Goal: Task Accomplishment & Management: Use online tool/utility

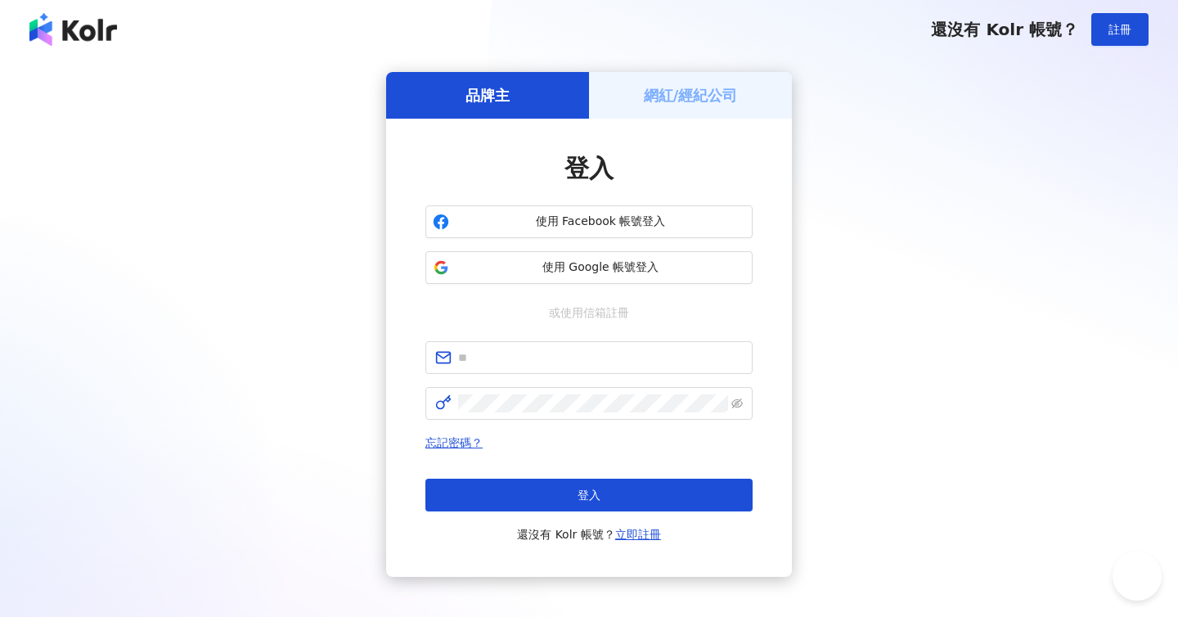
click at [682, 103] on h5 "網紅/經紀公司" at bounding box center [691, 95] width 94 height 20
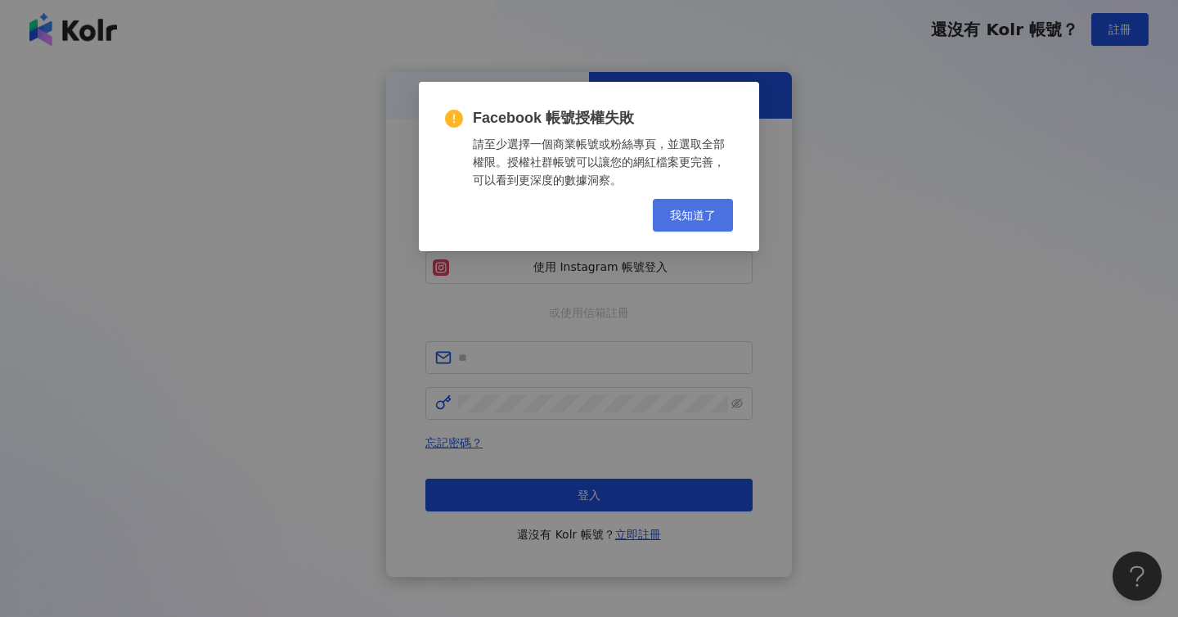
click at [694, 213] on span "我知道了" at bounding box center [693, 215] width 46 height 13
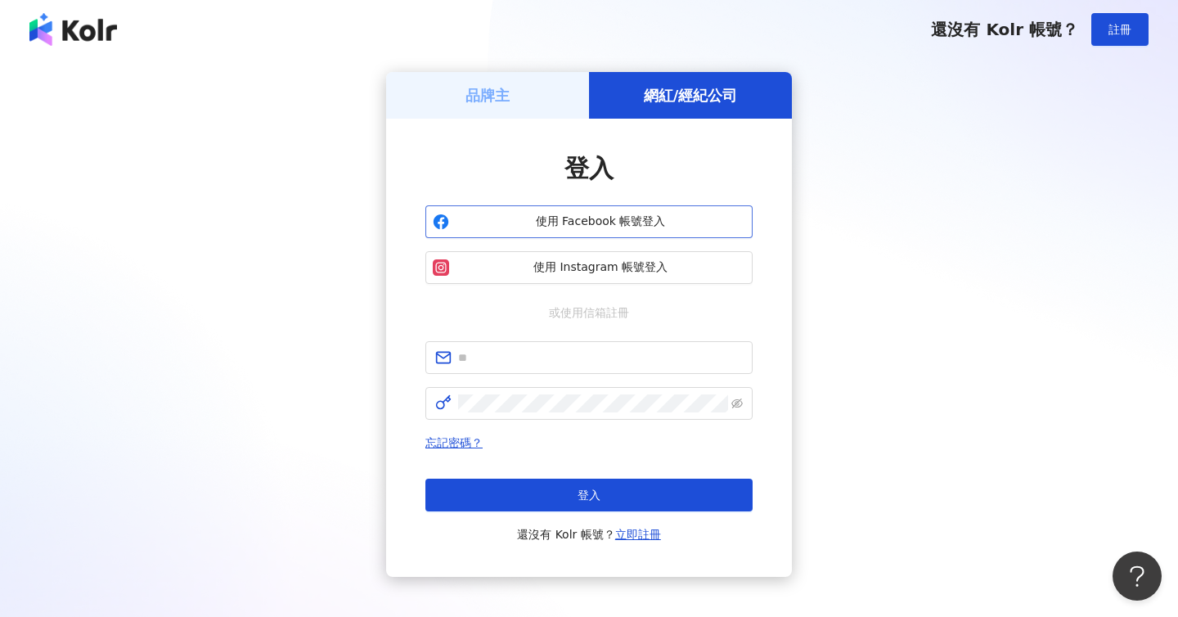
click at [604, 220] on span "使用 Facebook 帳號登入" at bounding box center [601, 221] width 290 height 16
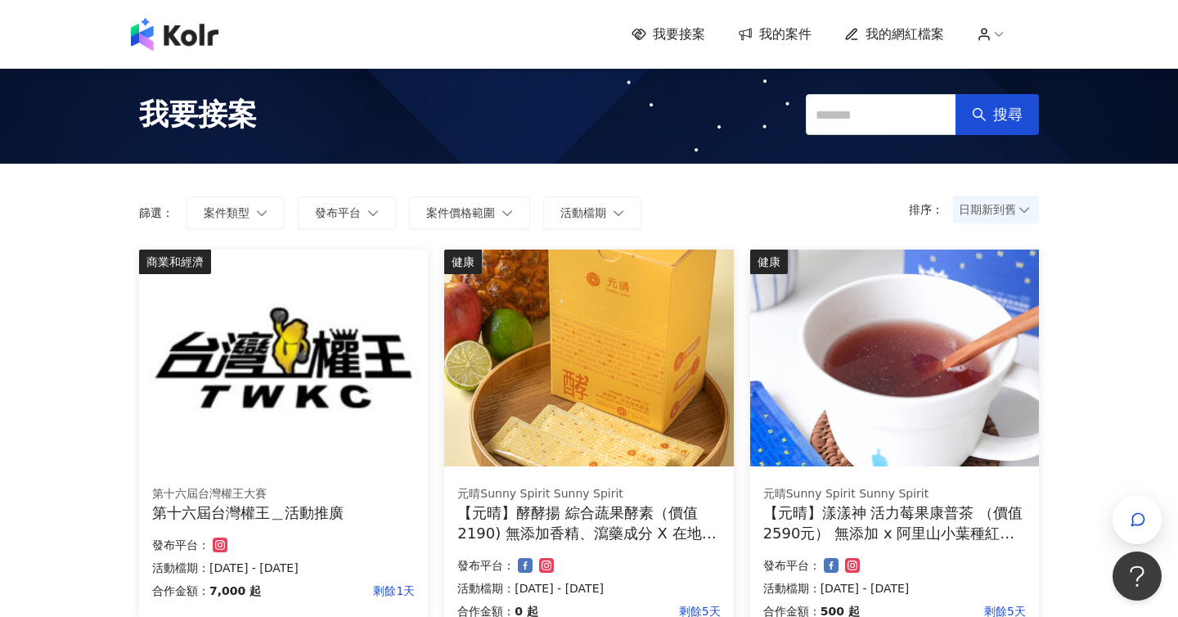
click at [199, 18] on img at bounding box center [175, 34] width 88 height 33
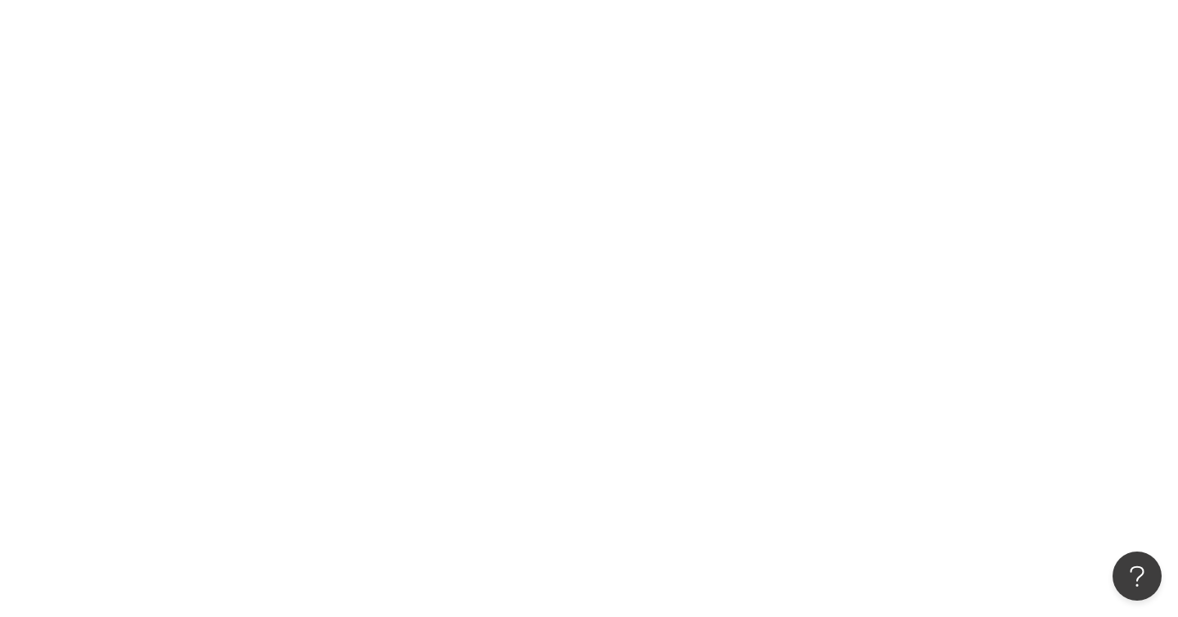
click at [199, 18] on div at bounding box center [589, 308] width 1178 height 617
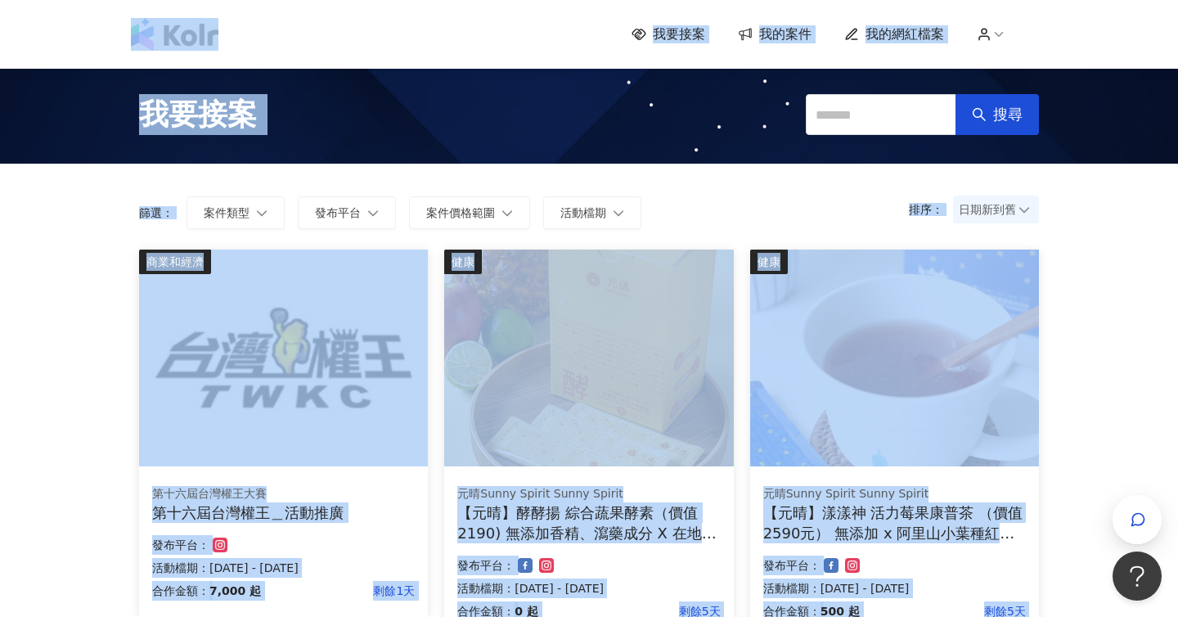
click at [732, 166] on div "排序： 日期新到舊 篩選： 案件類型 發布平台 案件價格範圍 活動檔期 清除 套用" at bounding box center [589, 207] width 932 height 86
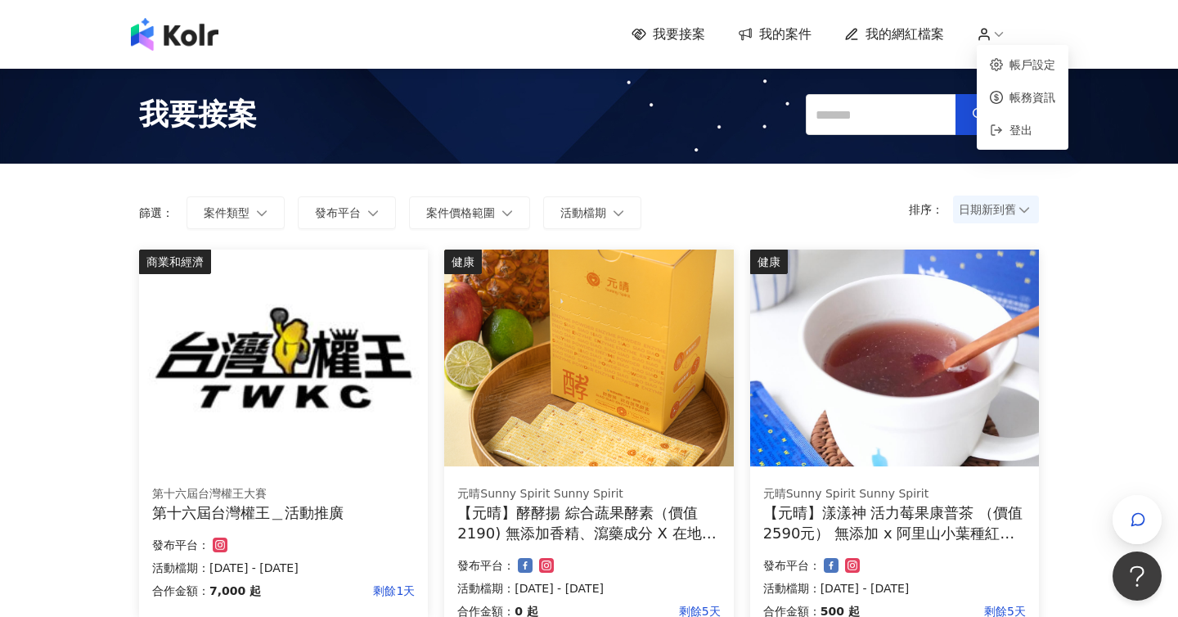
click at [995, 31] on icon at bounding box center [998, 34] width 15 height 15
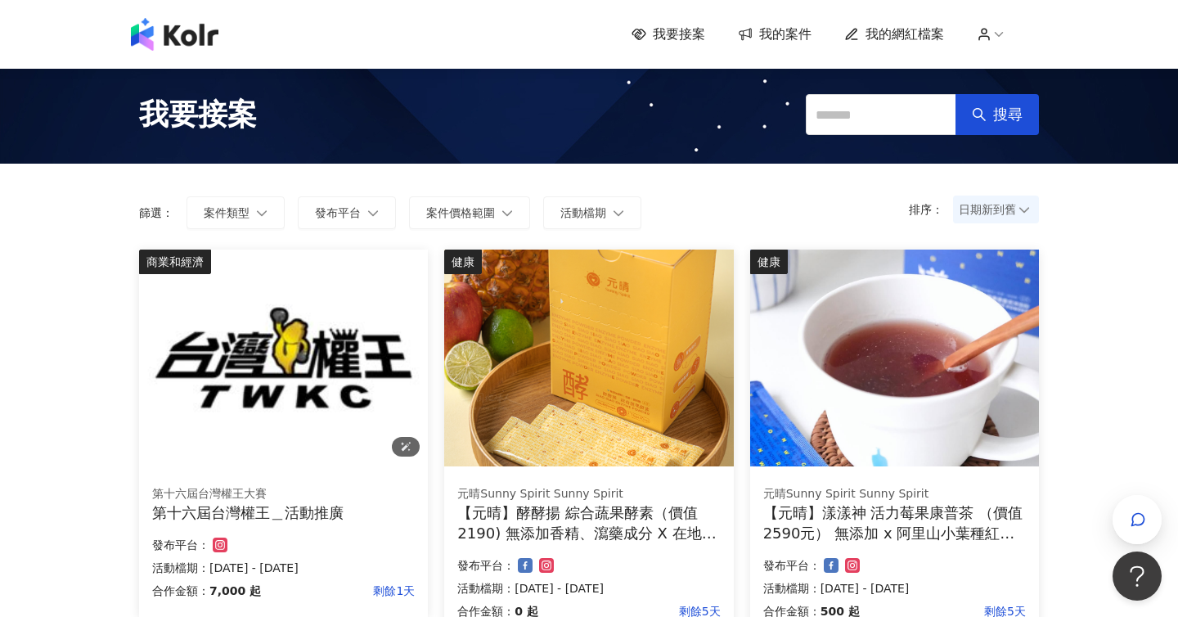
click at [207, 371] on img at bounding box center [283, 357] width 289 height 217
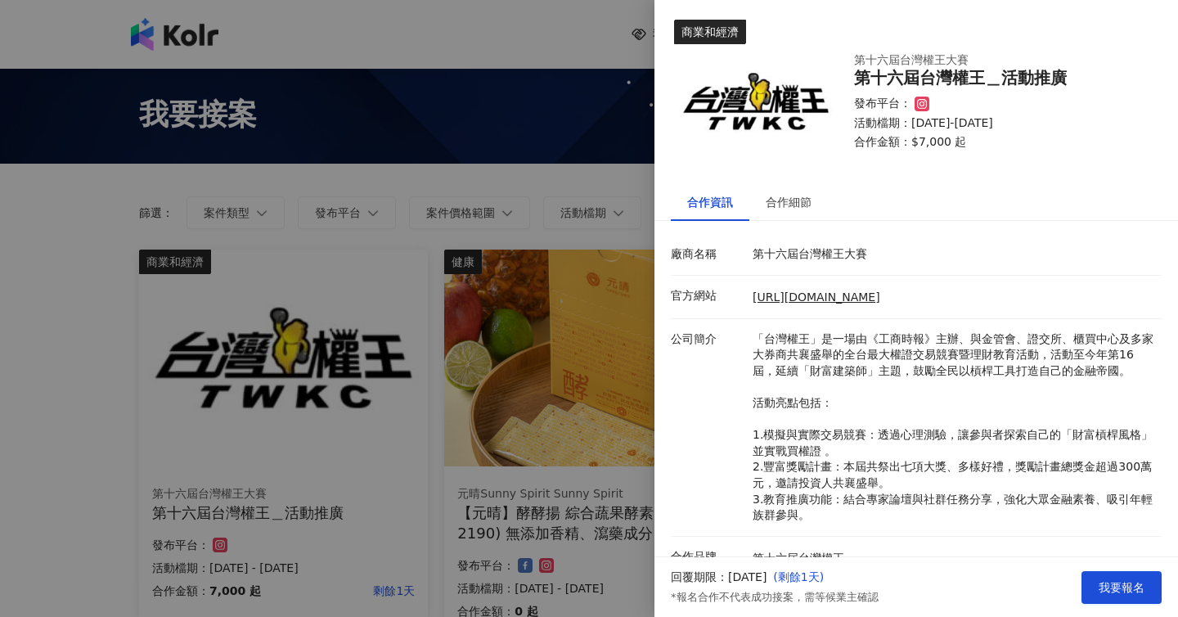
scroll to position [94, 0]
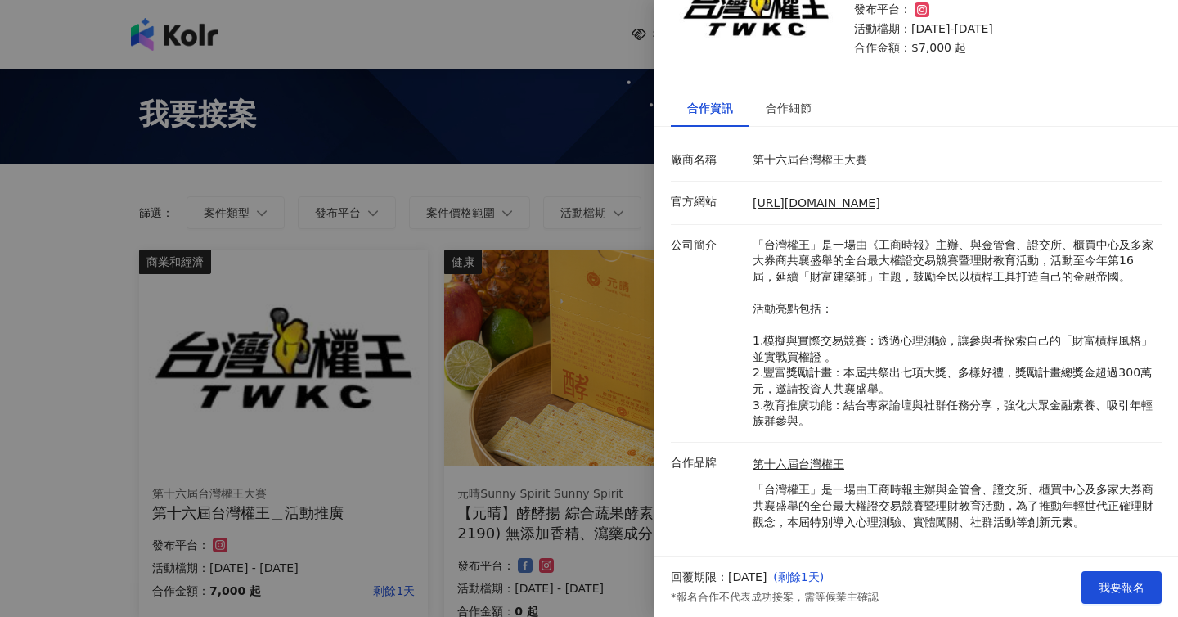
click at [394, 427] on div at bounding box center [589, 308] width 1178 height 617
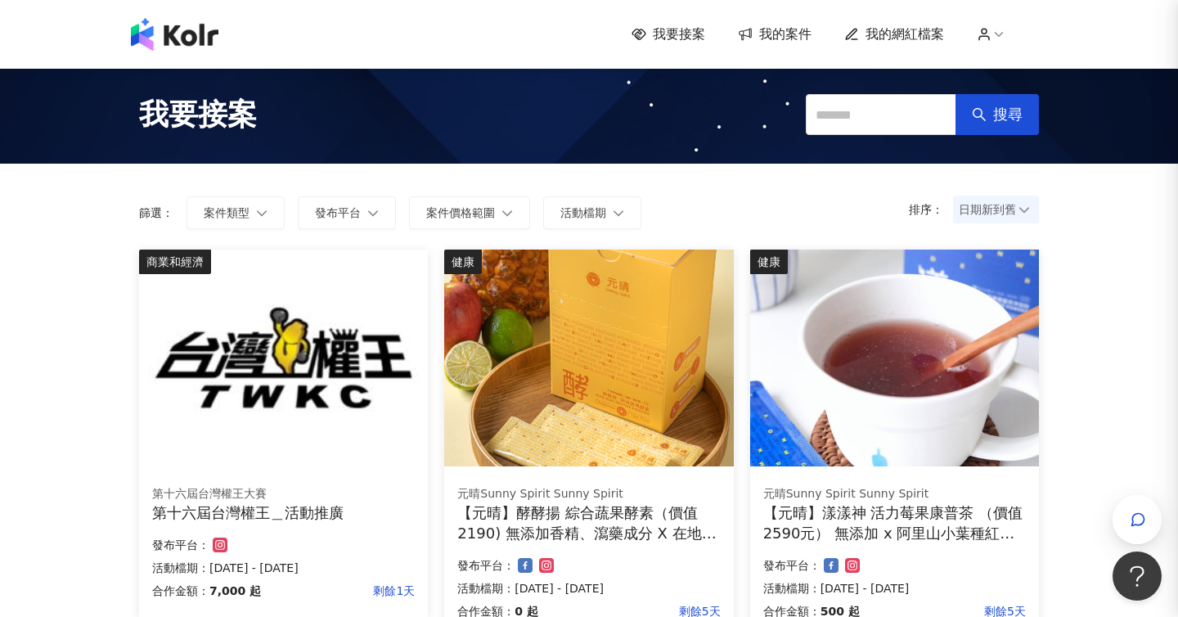
scroll to position [0, 0]
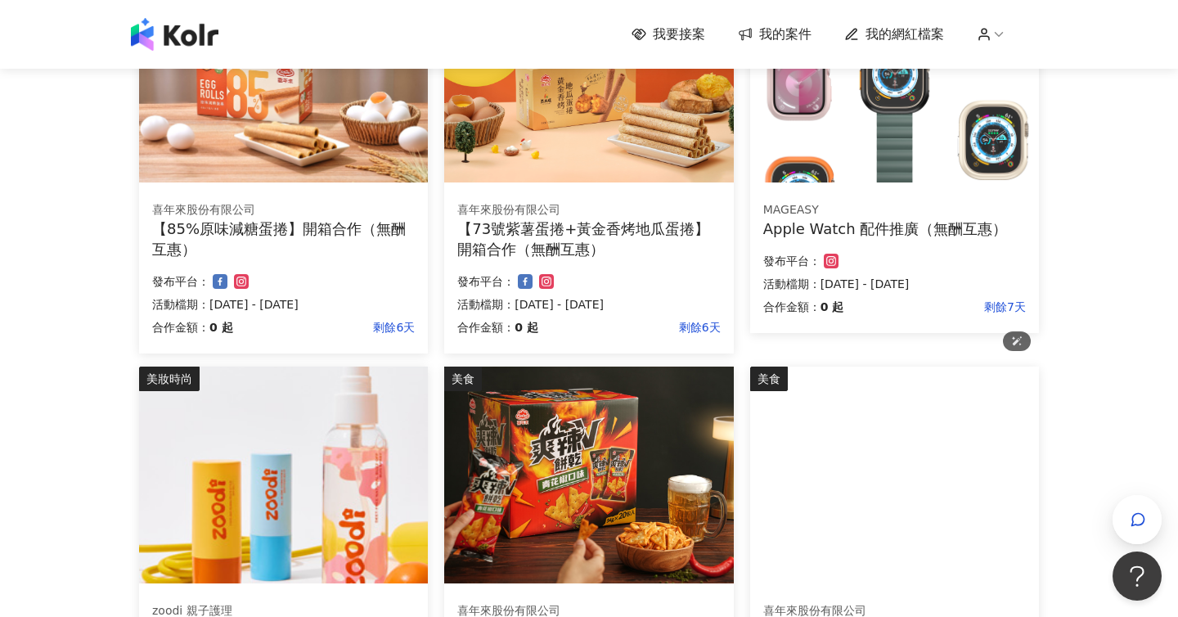
scroll to position [1130, 0]
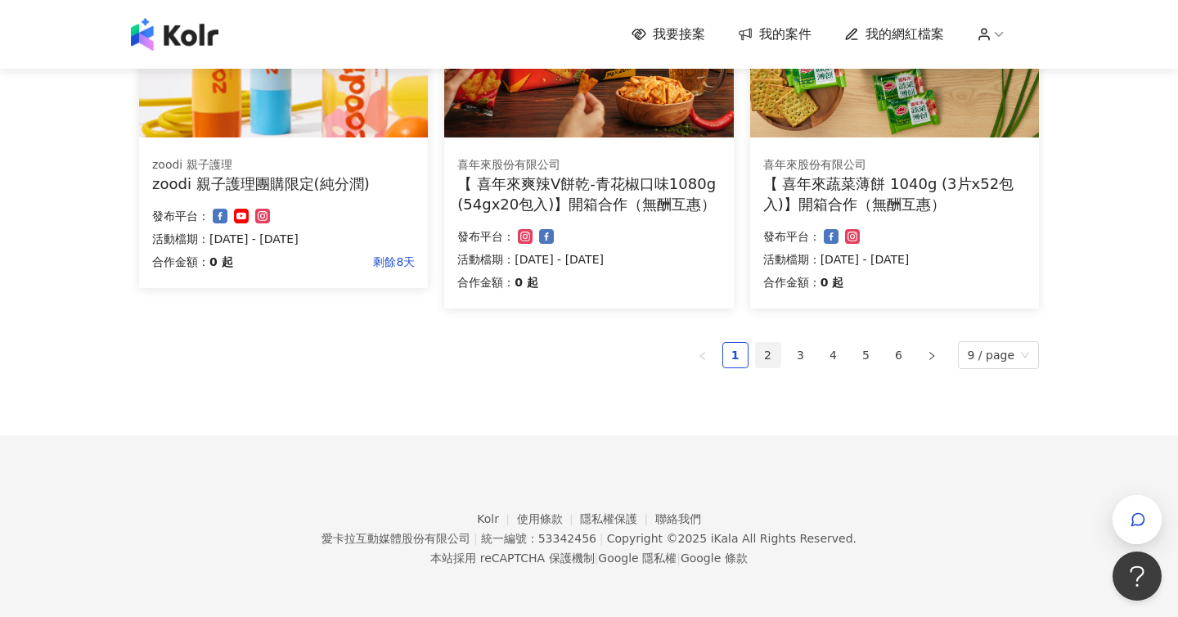
click at [773, 353] on link "2" at bounding box center [768, 355] width 25 height 25
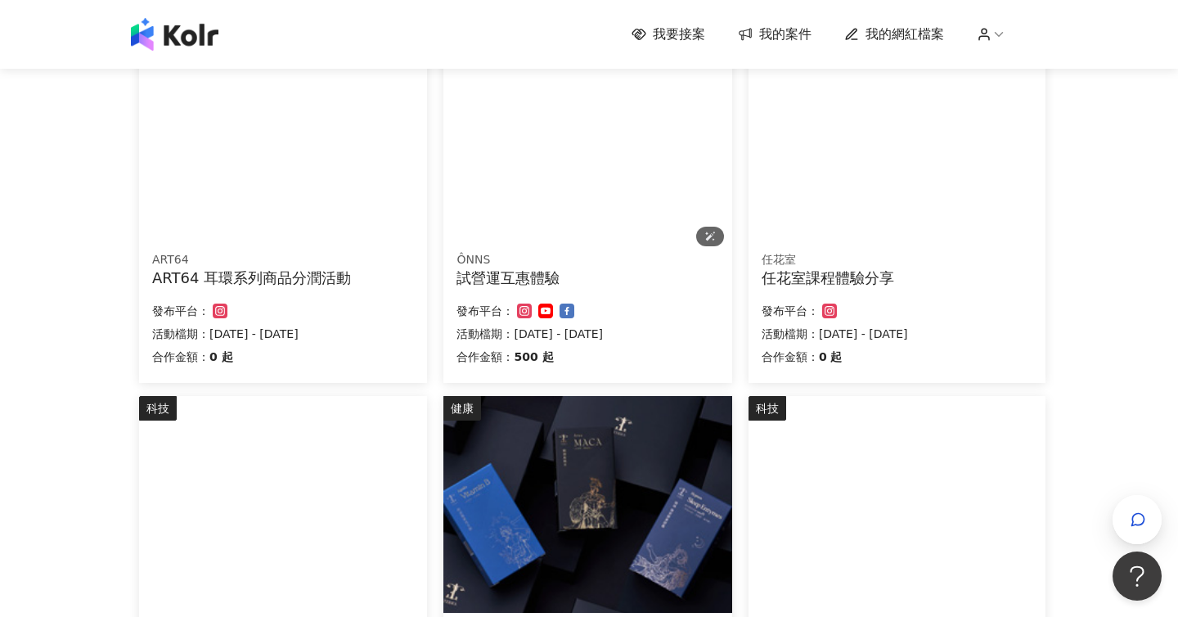
scroll to position [484, 0]
